Goal: Task Accomplishment & Management: Use online tool/utility

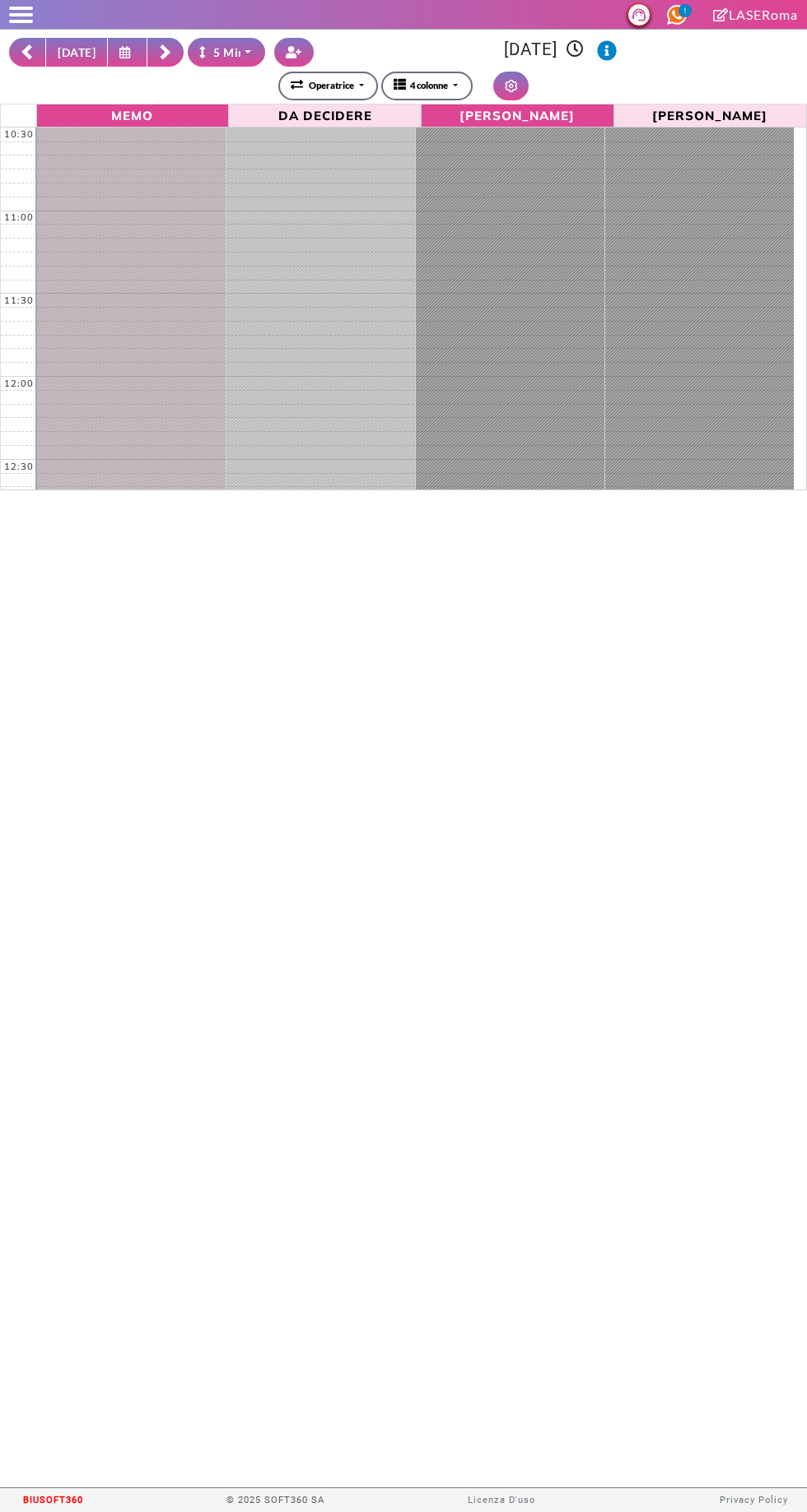
select select "*"
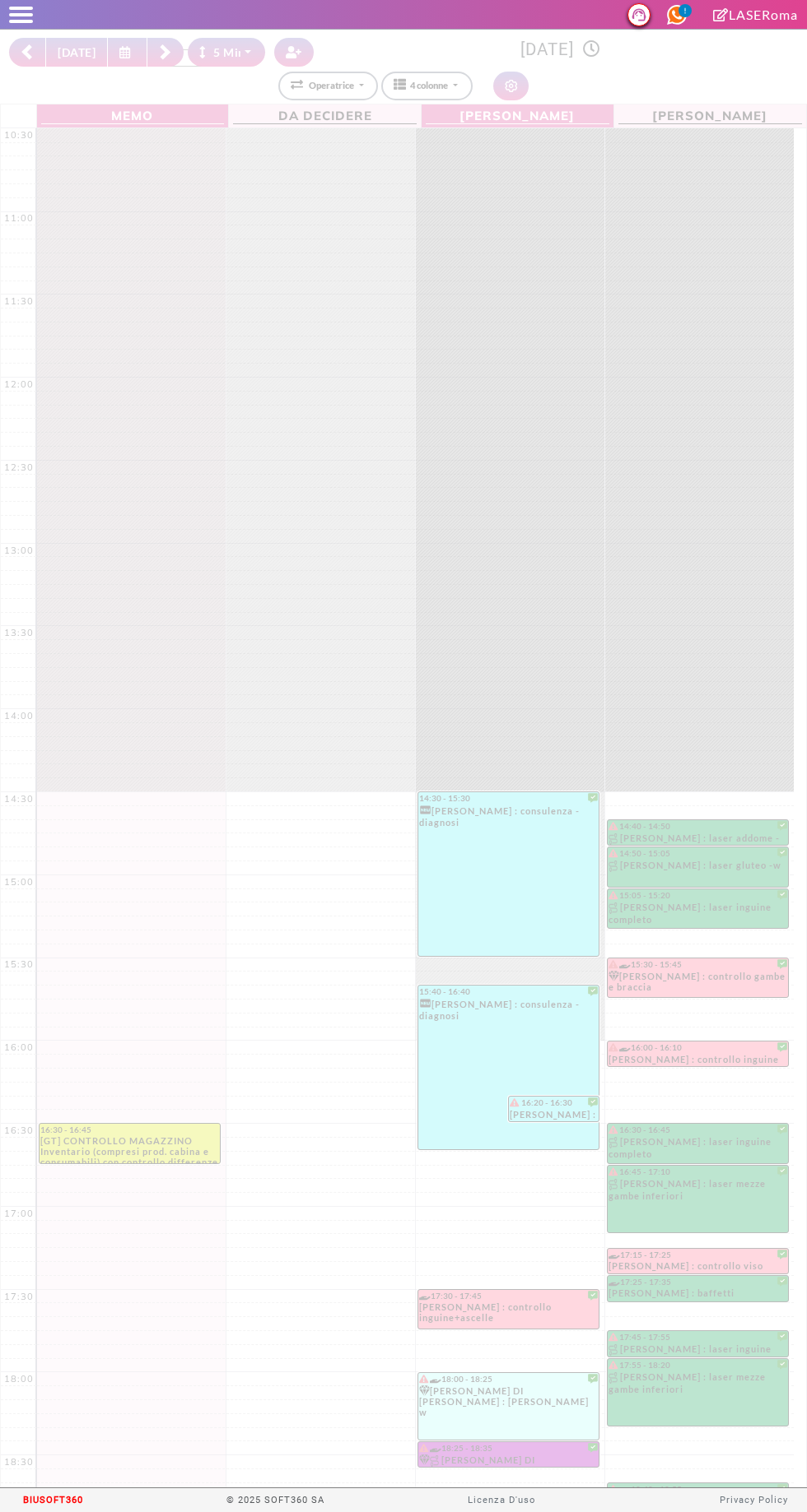
select select "*"
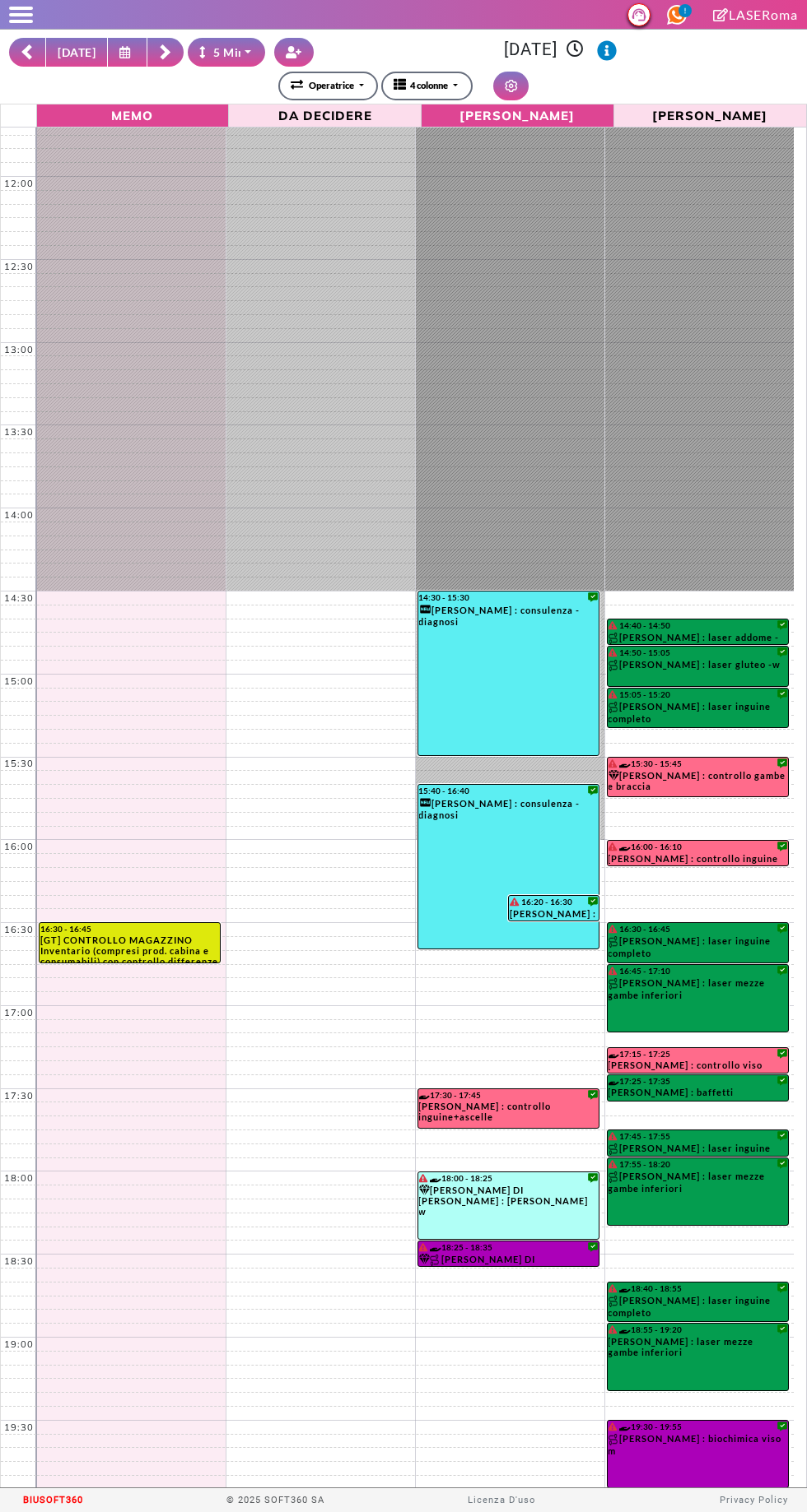
scroll to position [215, 0]
